Goal: Participate in discussion: Engage in conversation with other users on a specific topic

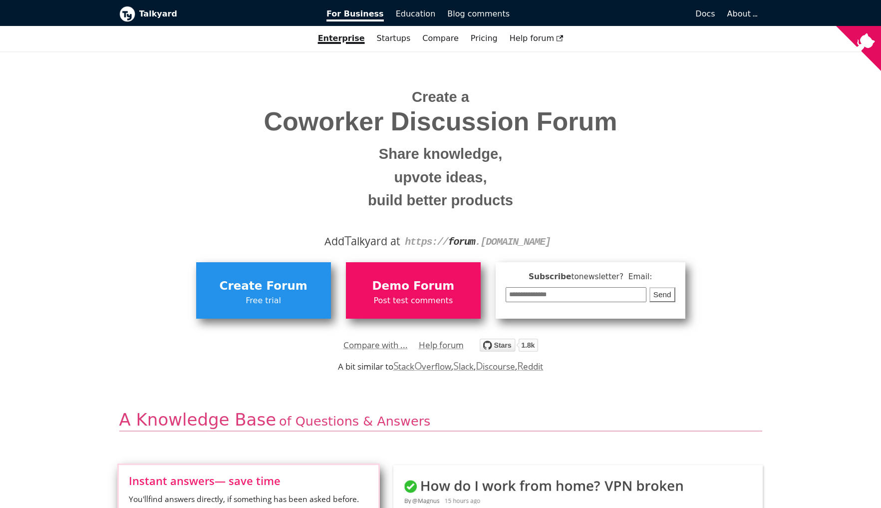
click at [750, 203] on small "build better products" at bounding box center [441, 200] width 628 height 23
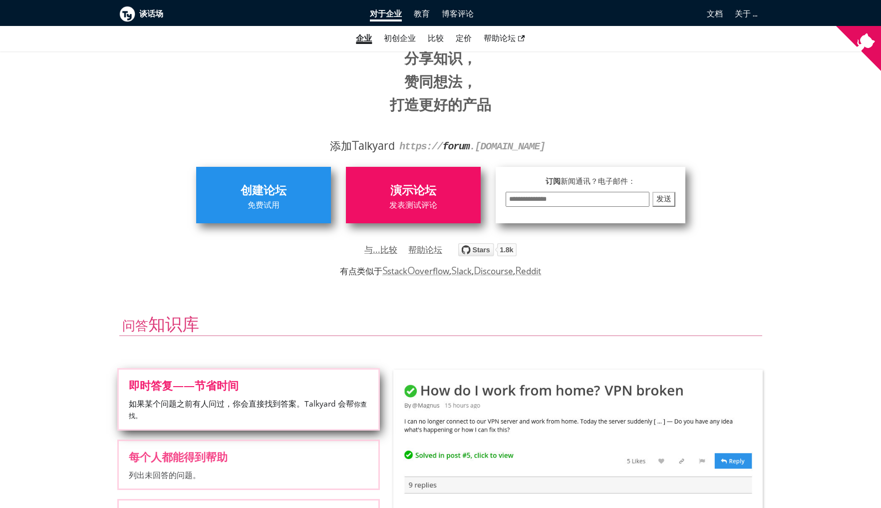
scroll to position [229, 0]
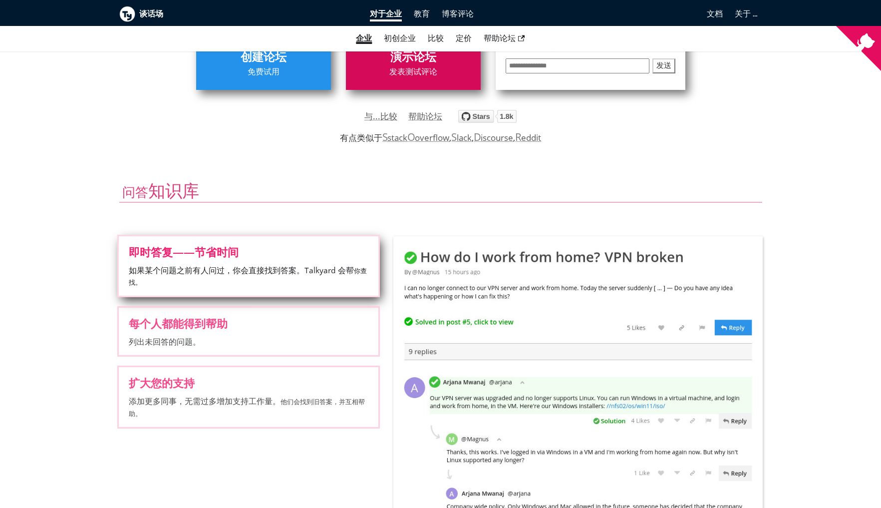
click at [416, 71] on font "发表测试评论" at bounding box center [413, 71] width 48 height 9
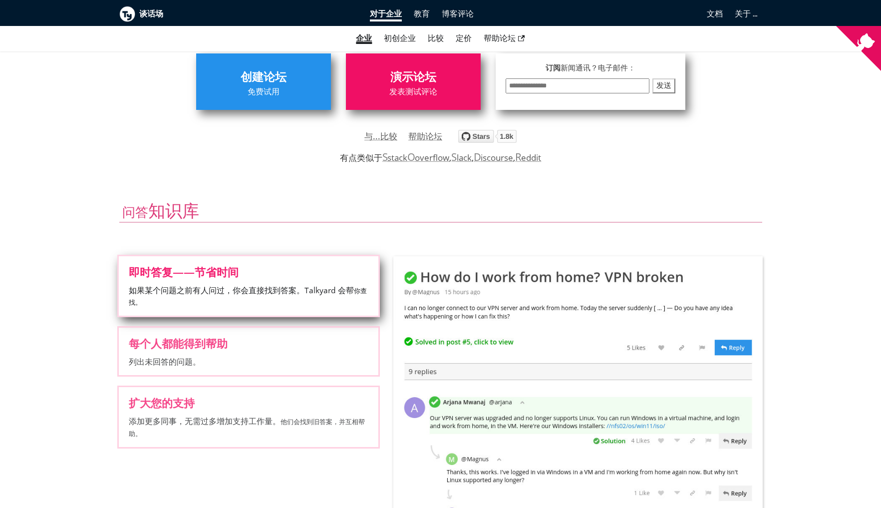
scroll to position [0, 0]
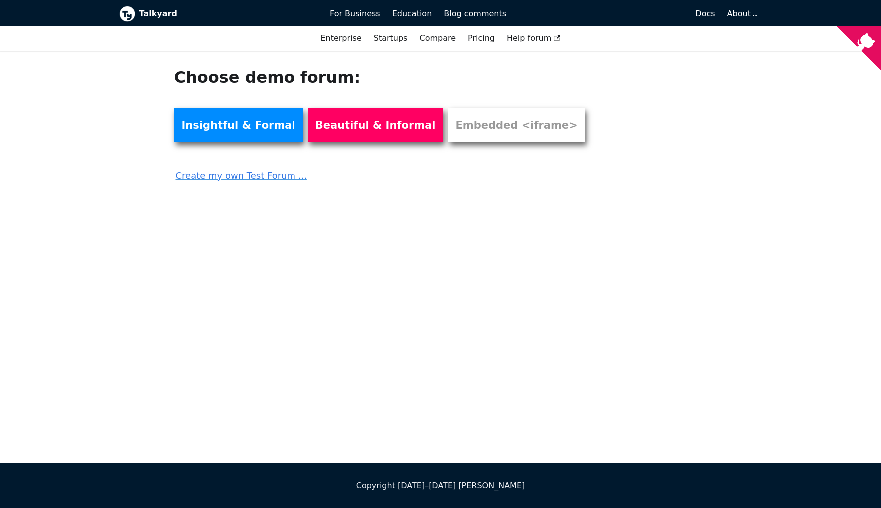
click at [597, 149] on div "Choose demo forum: Insightful & Formal Beautiful & Informal Embedded <iframe> C…" at bounding box center [385, 125] width 439 height 116
